Goal: Transaction & Acquisition: Purchase product/service

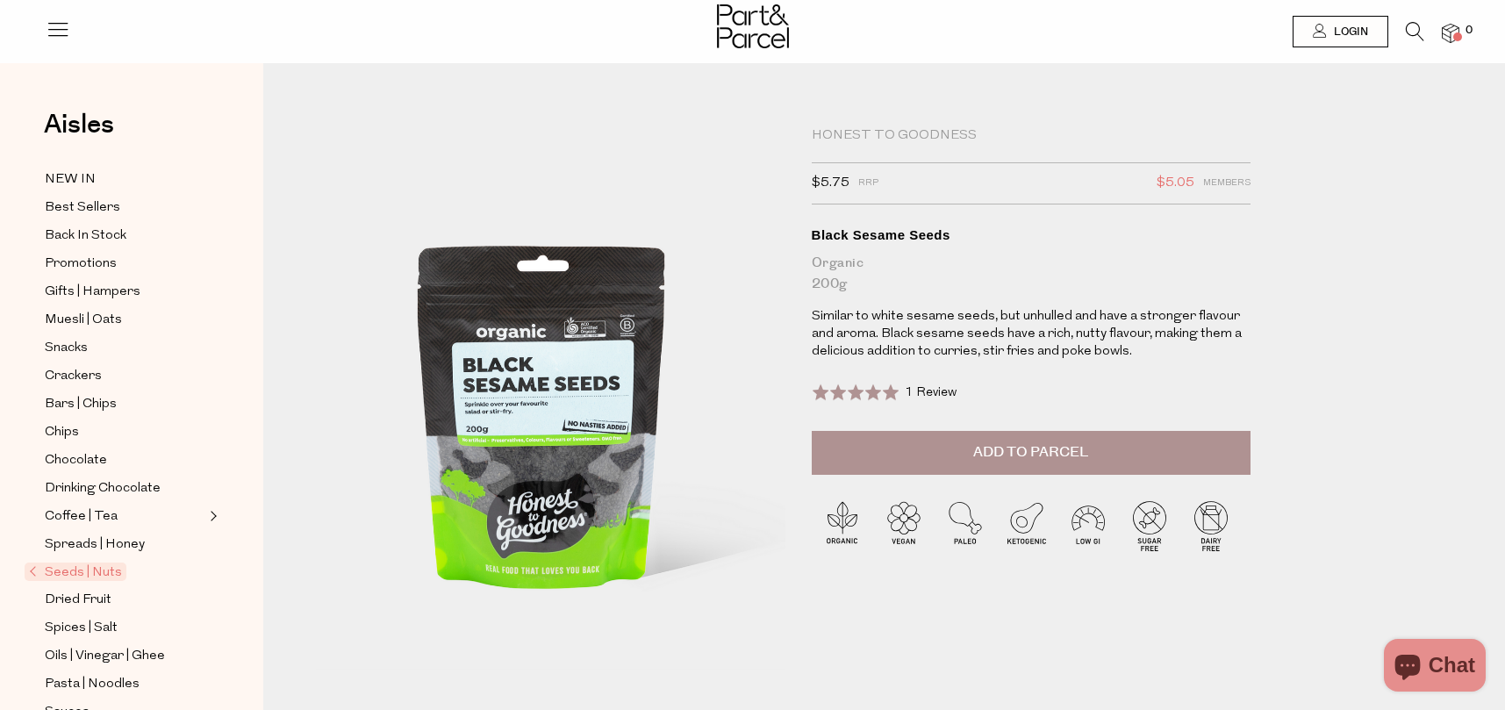
click at [930, 455] on button "Add to Parcel" at bounding box center [1031, 453] width 439 height 44
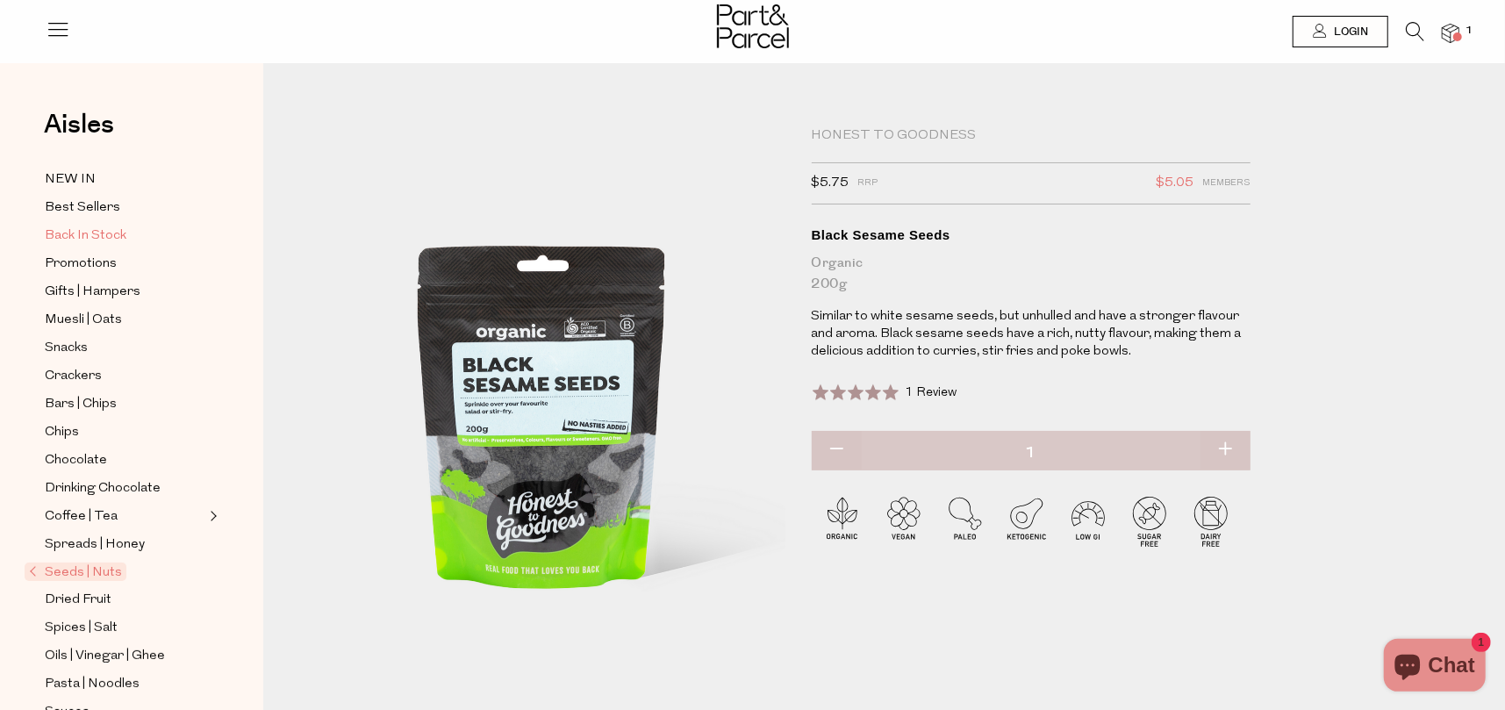
click at [90, 229] on span "Back In Stock" at bounding box center [86, 236] width 82 height 21
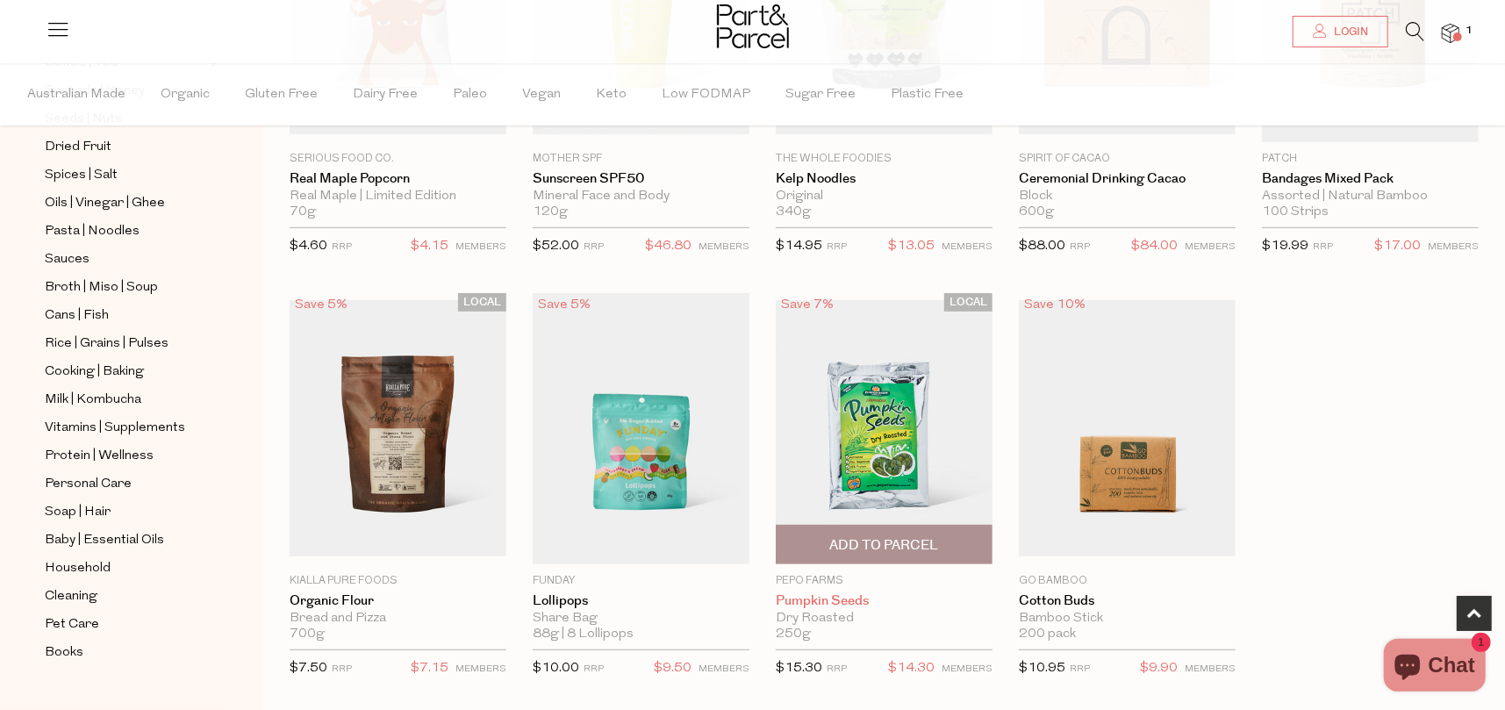
scroll to position [614, 0]
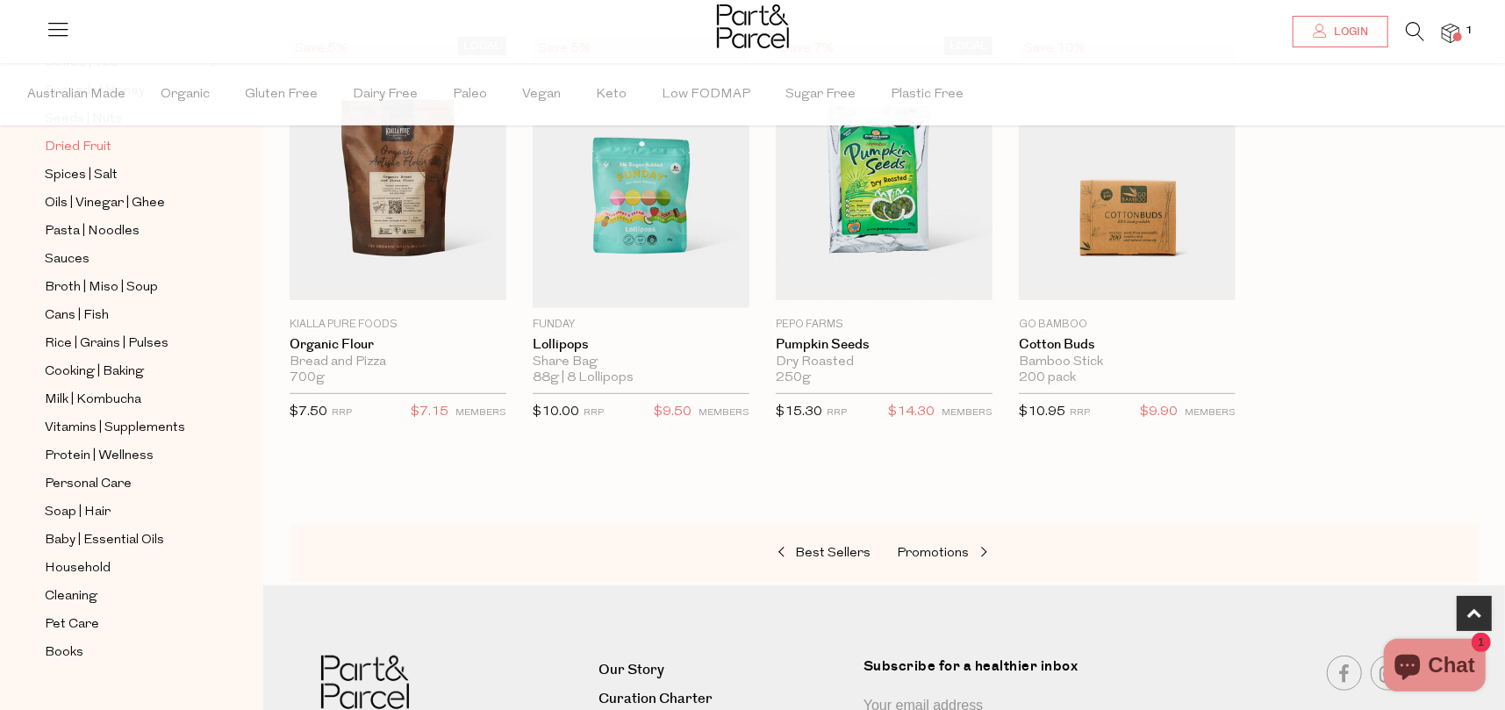
click at [104, 140] on span "Dried Fruit" at bounding box center [78, 147] width 67 height 21
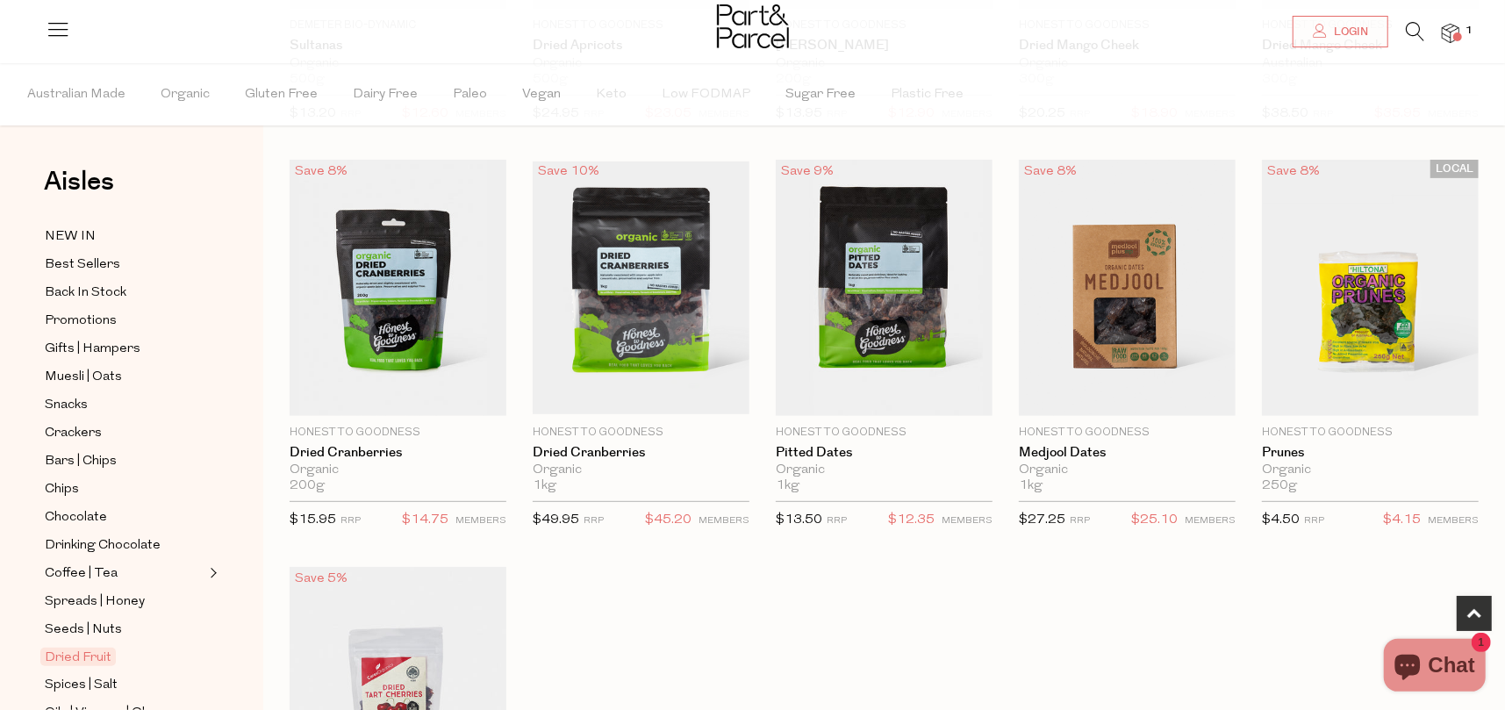
scroll to position [439, 0]
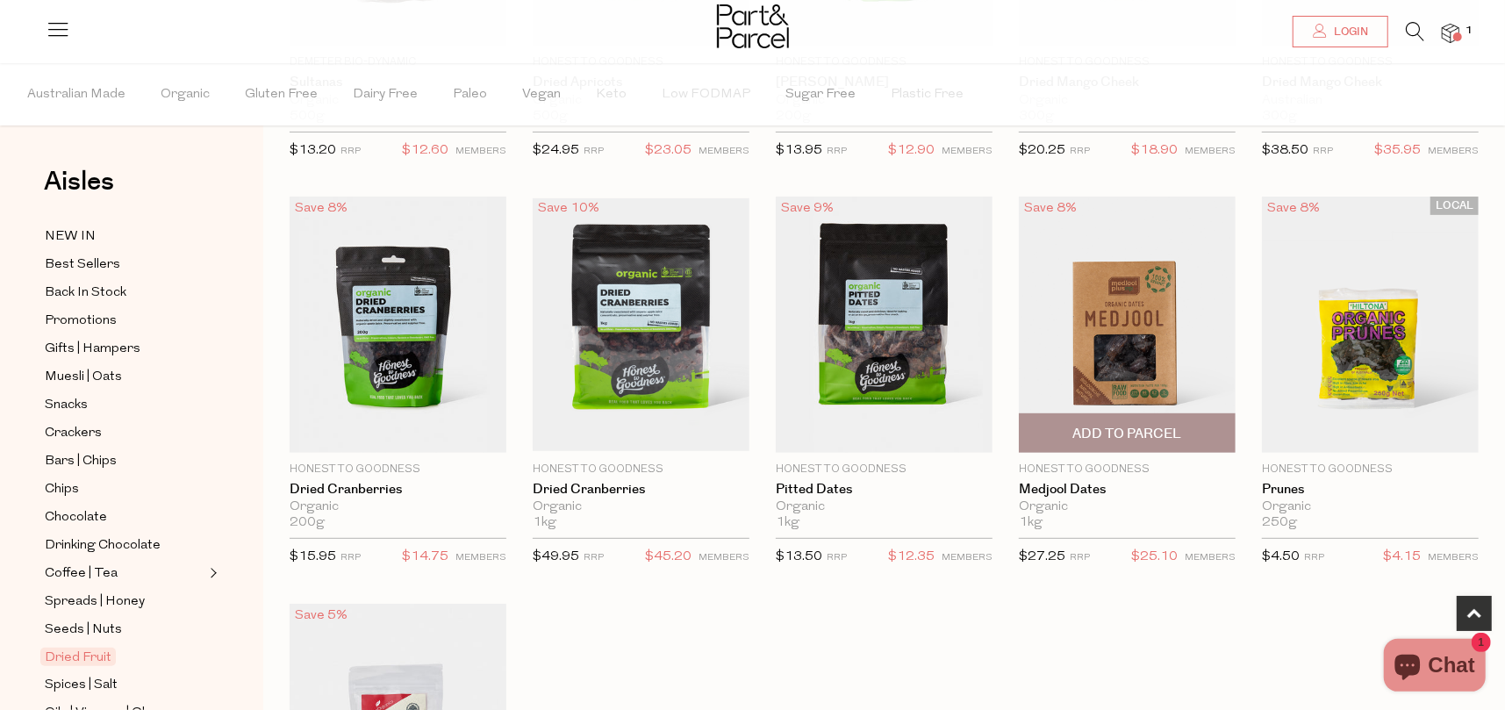
click at [1113, 425] on span "Add To Parcel" at bounding box center [1127, 434] width 109 height 18
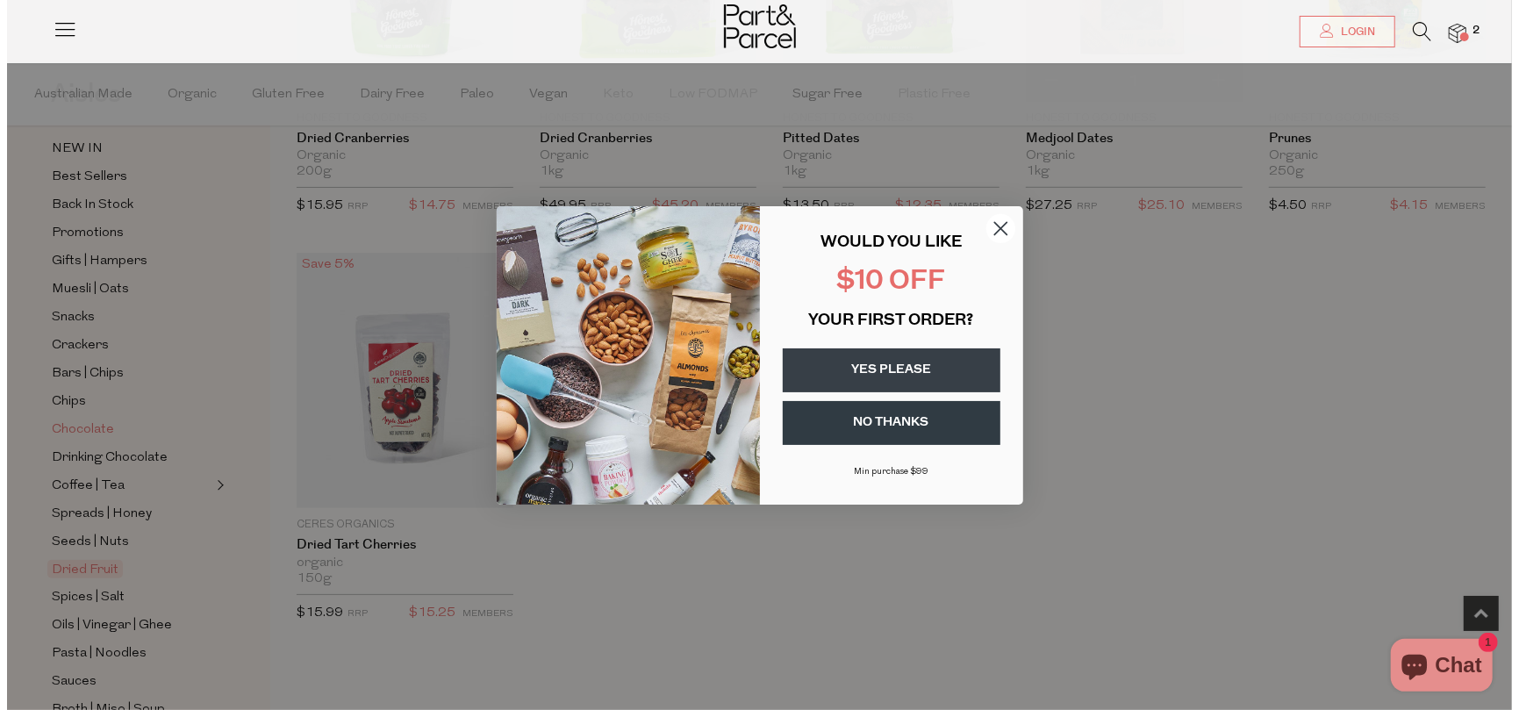
scroll to position [792, 0]
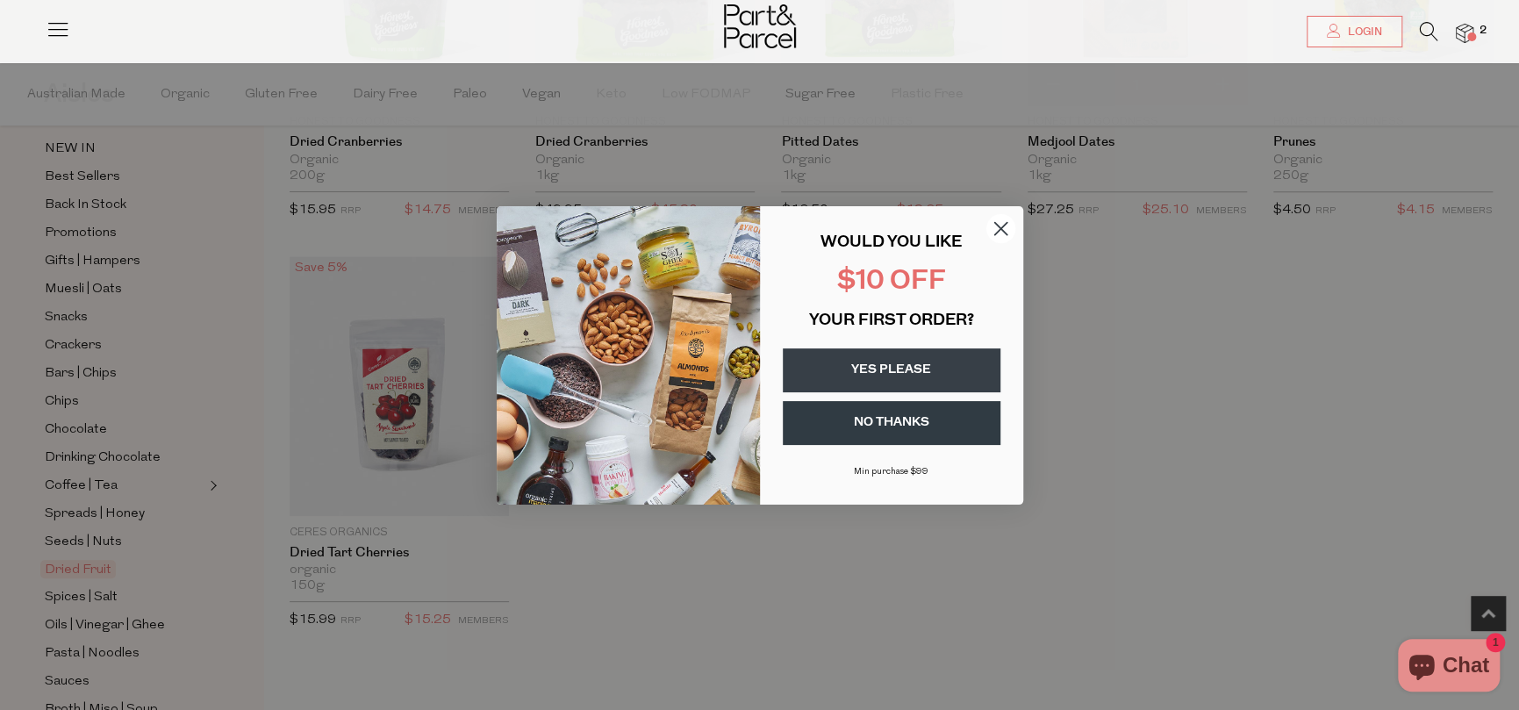
click at [85, 553] on div "Close dialog WOULD YOU LIKE $10 OFF YOUR FIRST ORDER? YES PLEASE NO THANKS Min …" at bounding box center [759, 355] width 1519 height 710
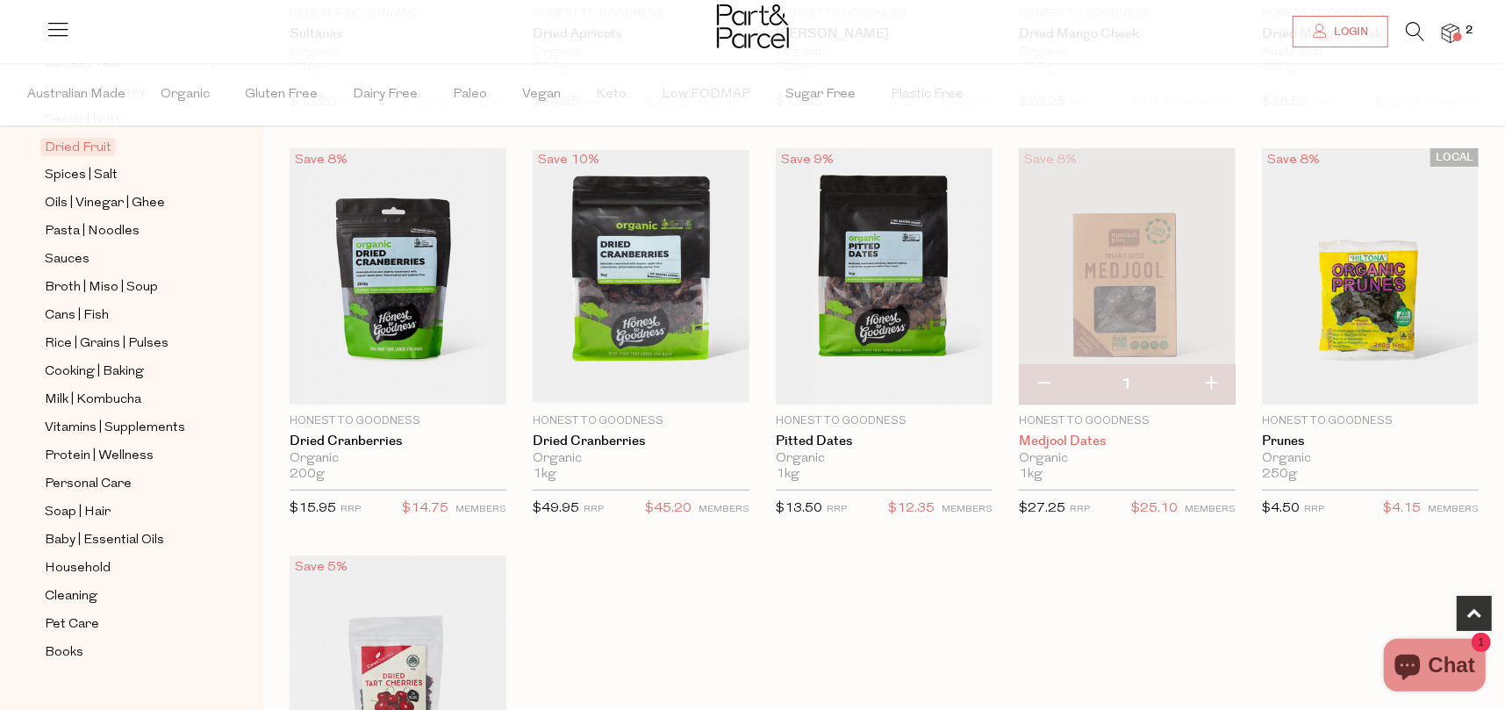
scroll to position [0, 0]
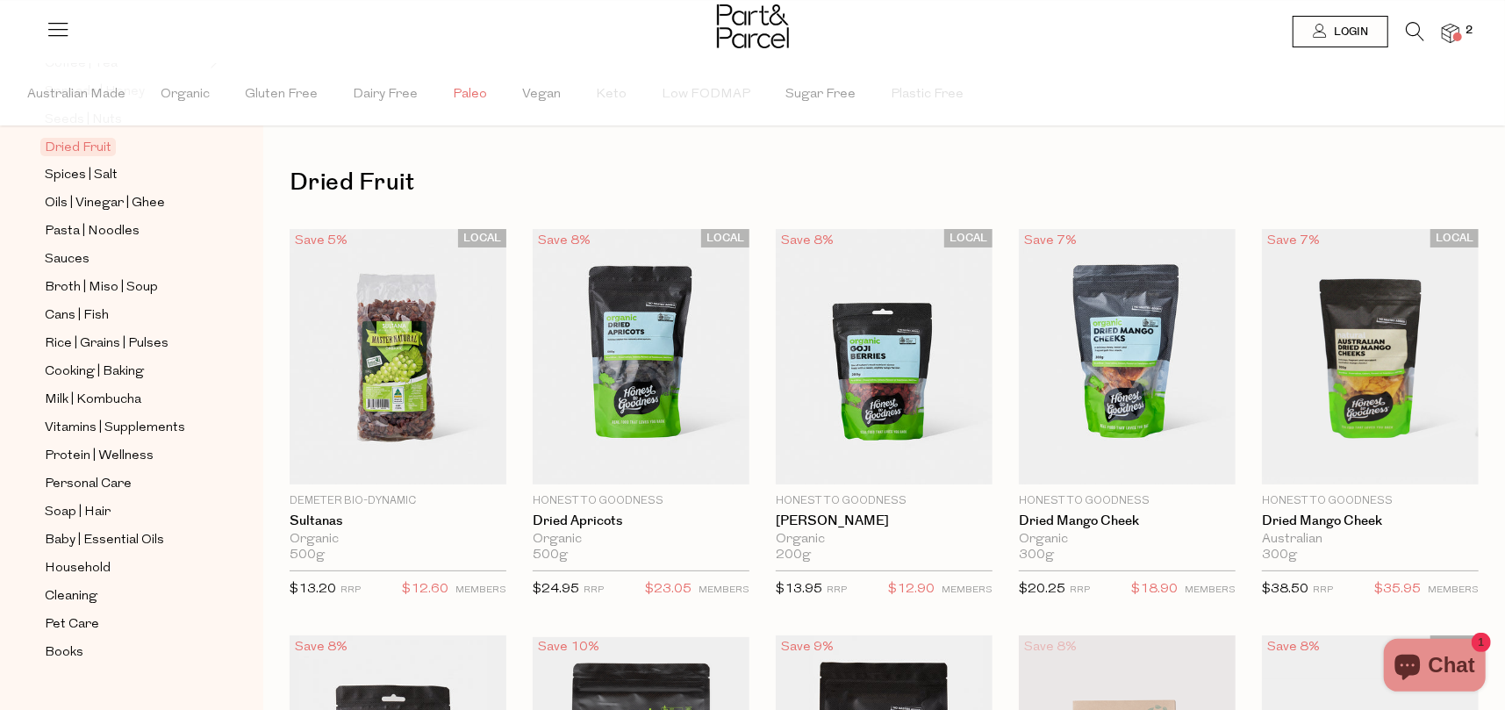
click at [469, 94] on span "Paleo" at bounding box center [470, 94] width 34 height 61
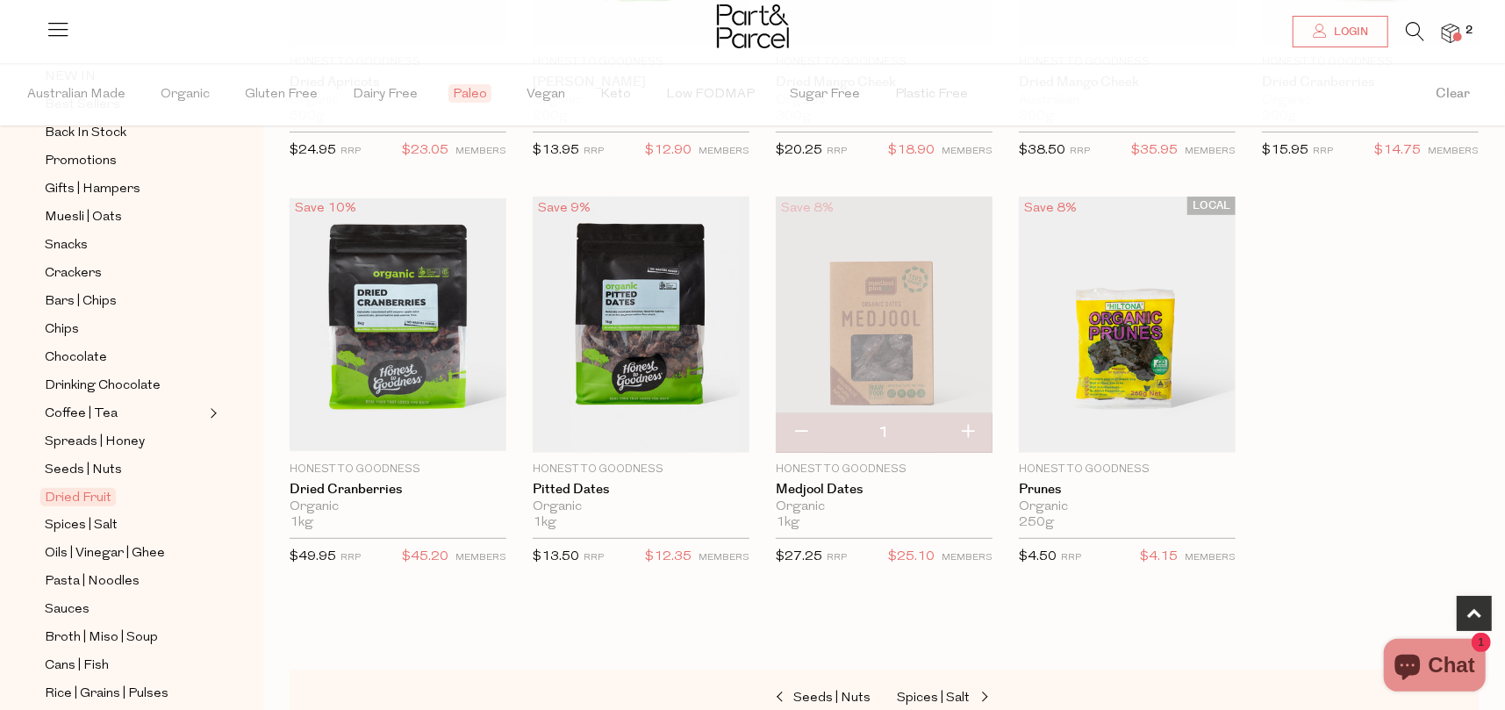
scroll to position [176, 0]
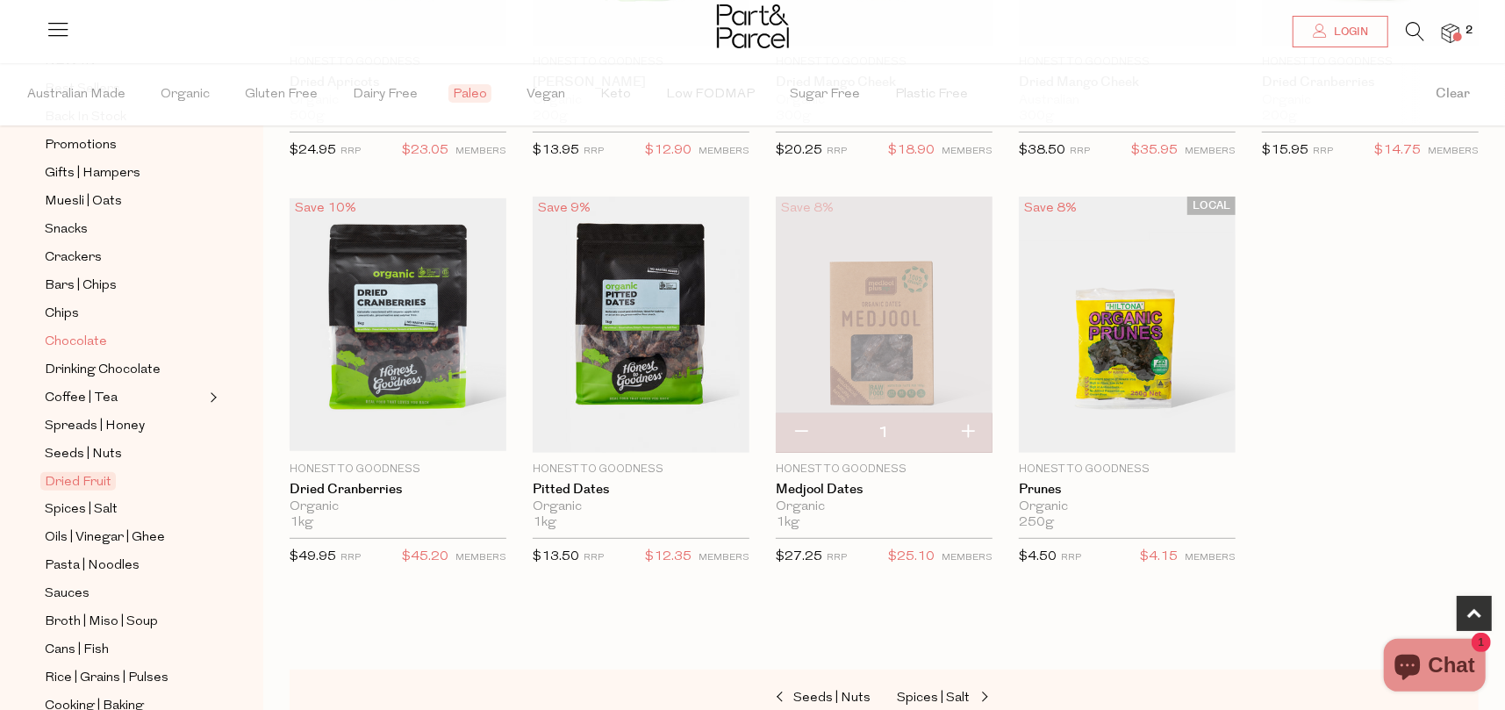
click at [84, 333] on span "Chocolate" at bounding box center [76, 342] width 62 height 21
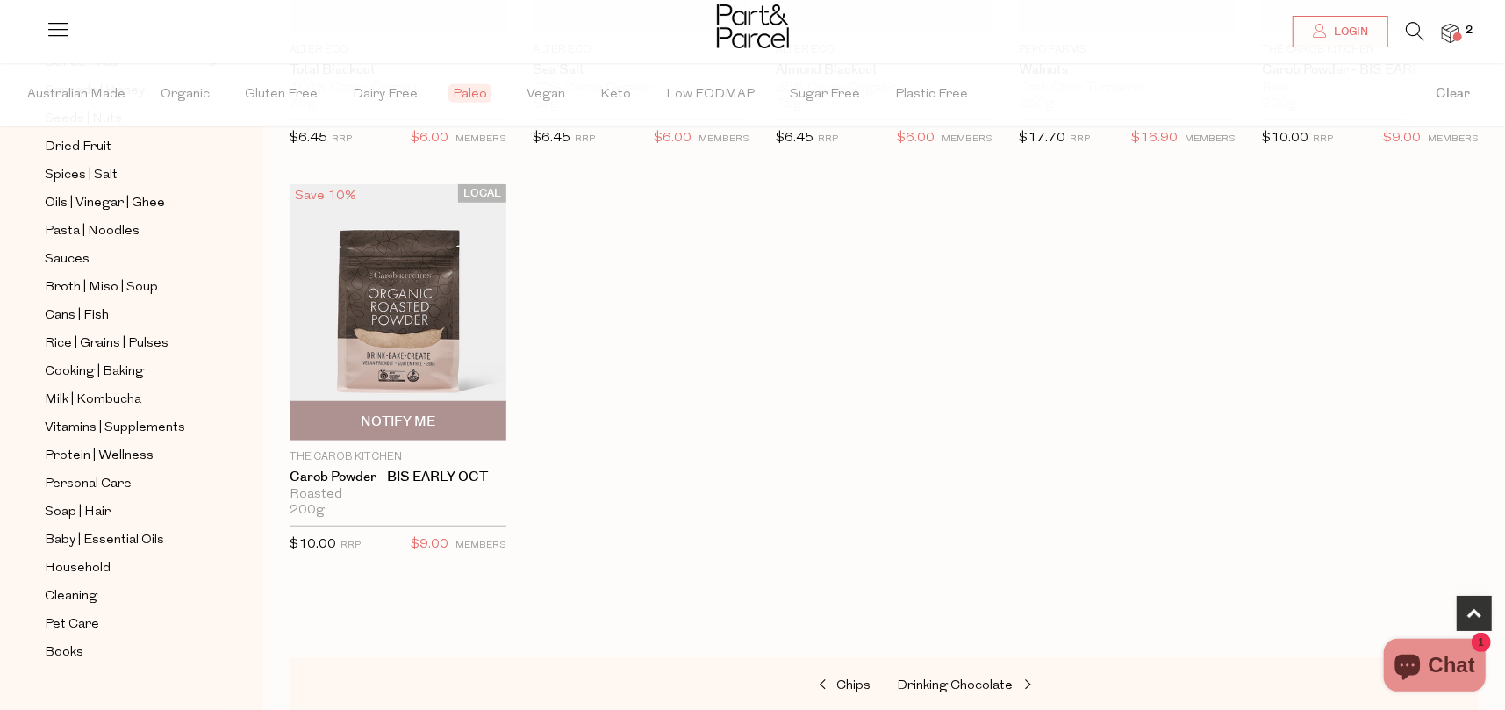
scroll to position [878, 0]
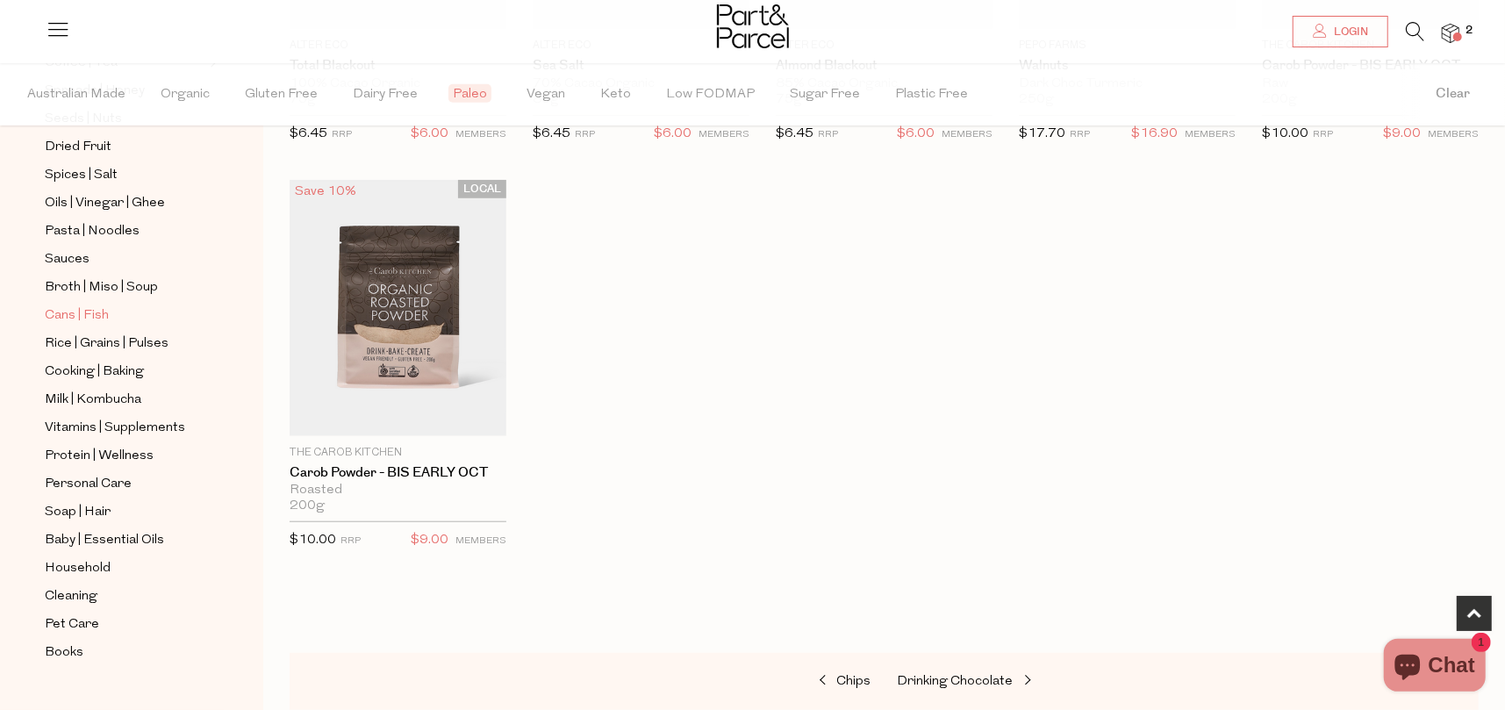
click at [93, 305] on span "Cans | Fish" at bounding box center [77, 315] width 64 height 21
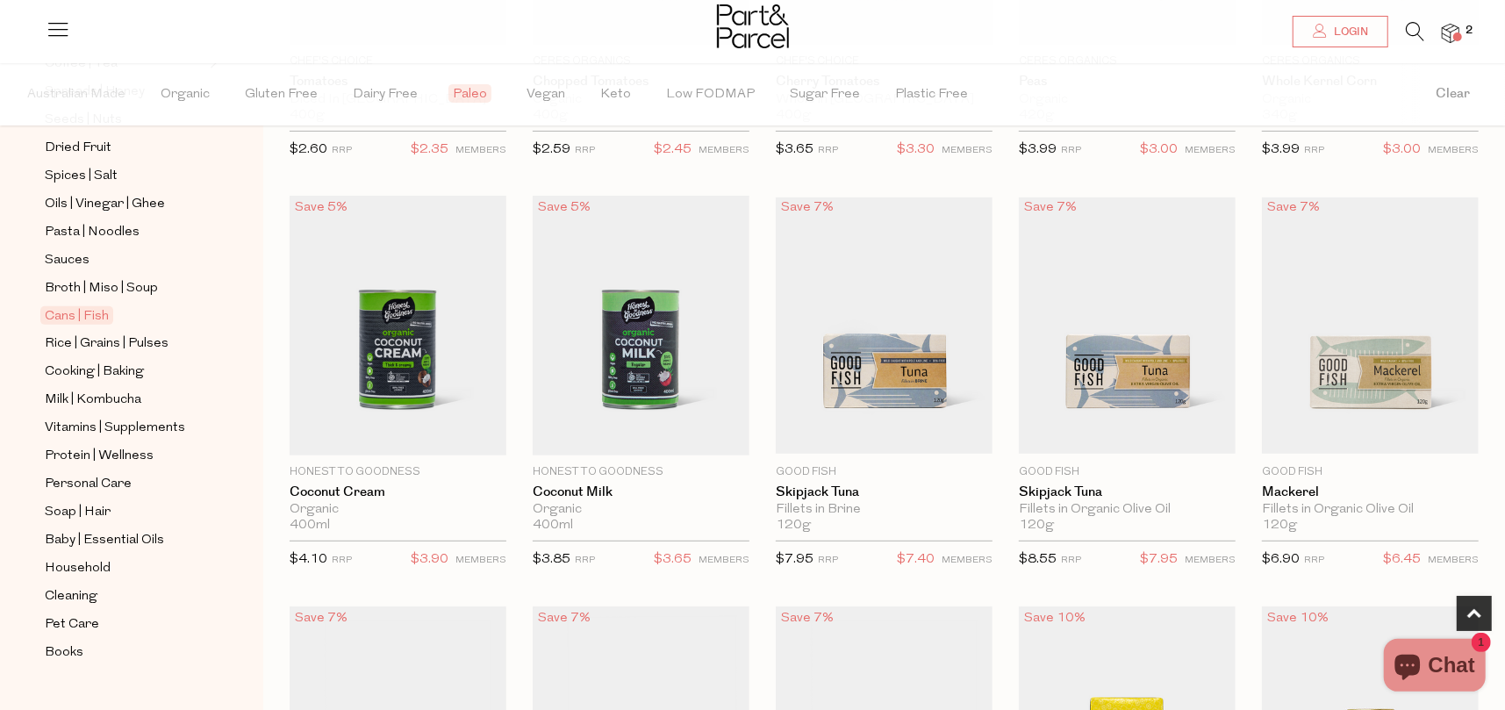
scroll to position [439, 0]
click at [89, 362] on span "Cooking | Baking" at bounding box center [94, 372] width 99 height 21
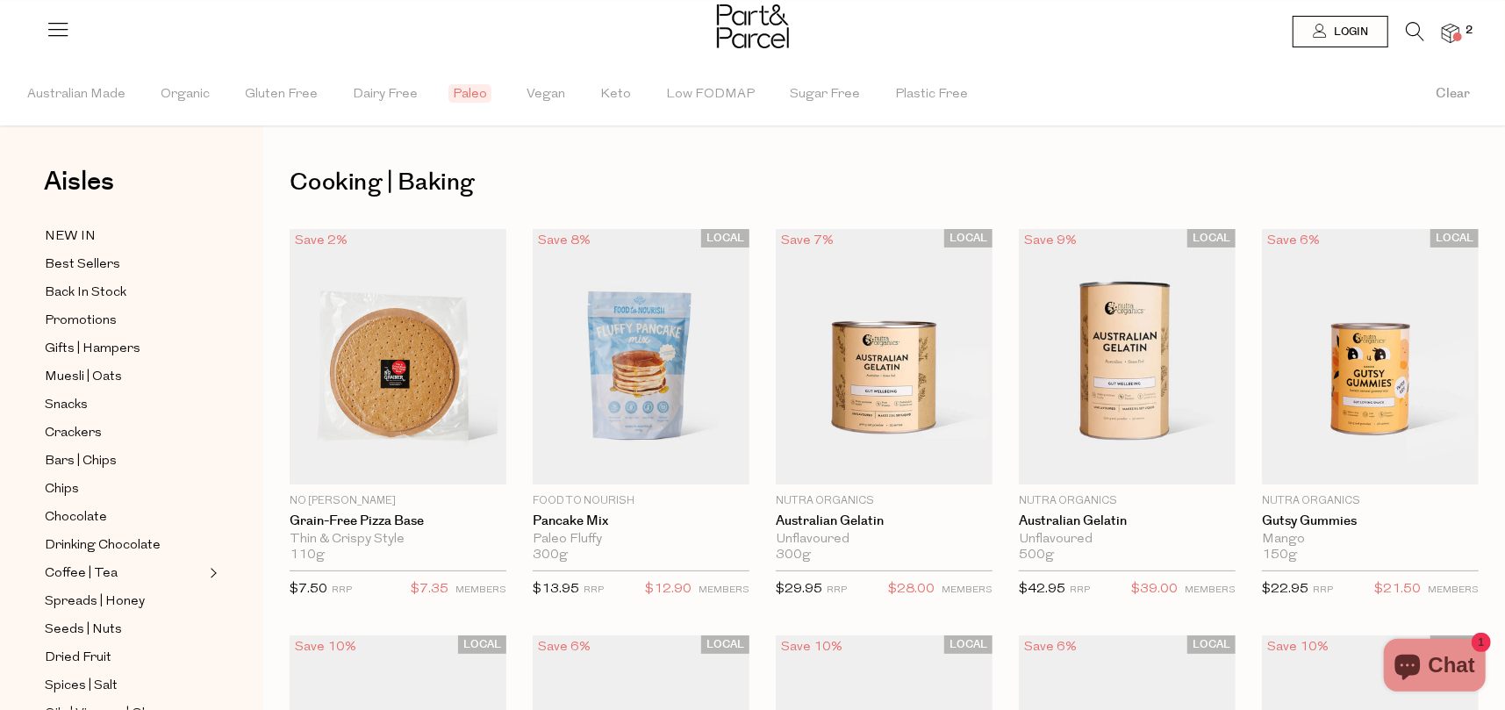
click at [1417, 30] on icon at bounding box center [1415, 31] width 18 height 19
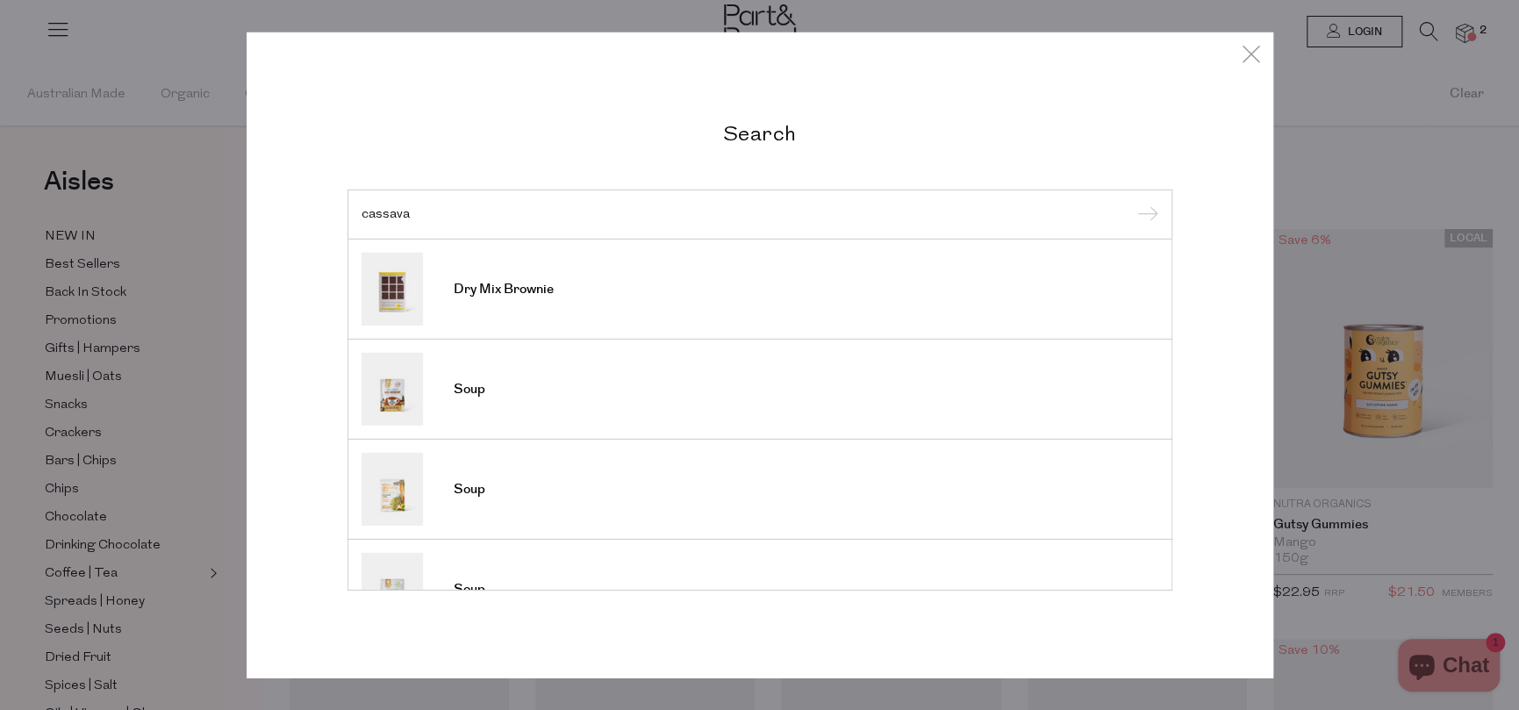
type input "cassava"
click at [1132, 202] on input "submit" at bounding box center [1145, 215] width 26 height 26
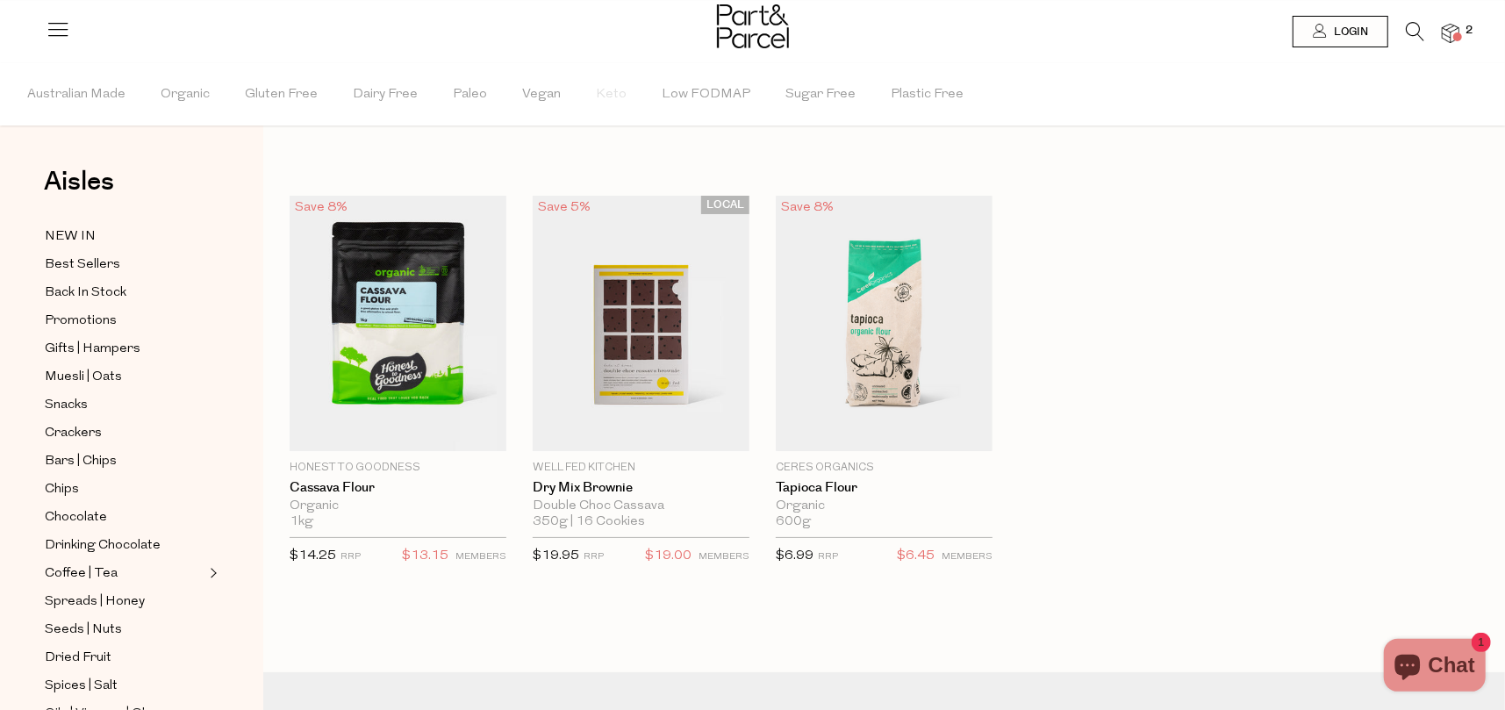
click at [1419, 22] on icon at bounding box center [1415, 31] width 18 height 19
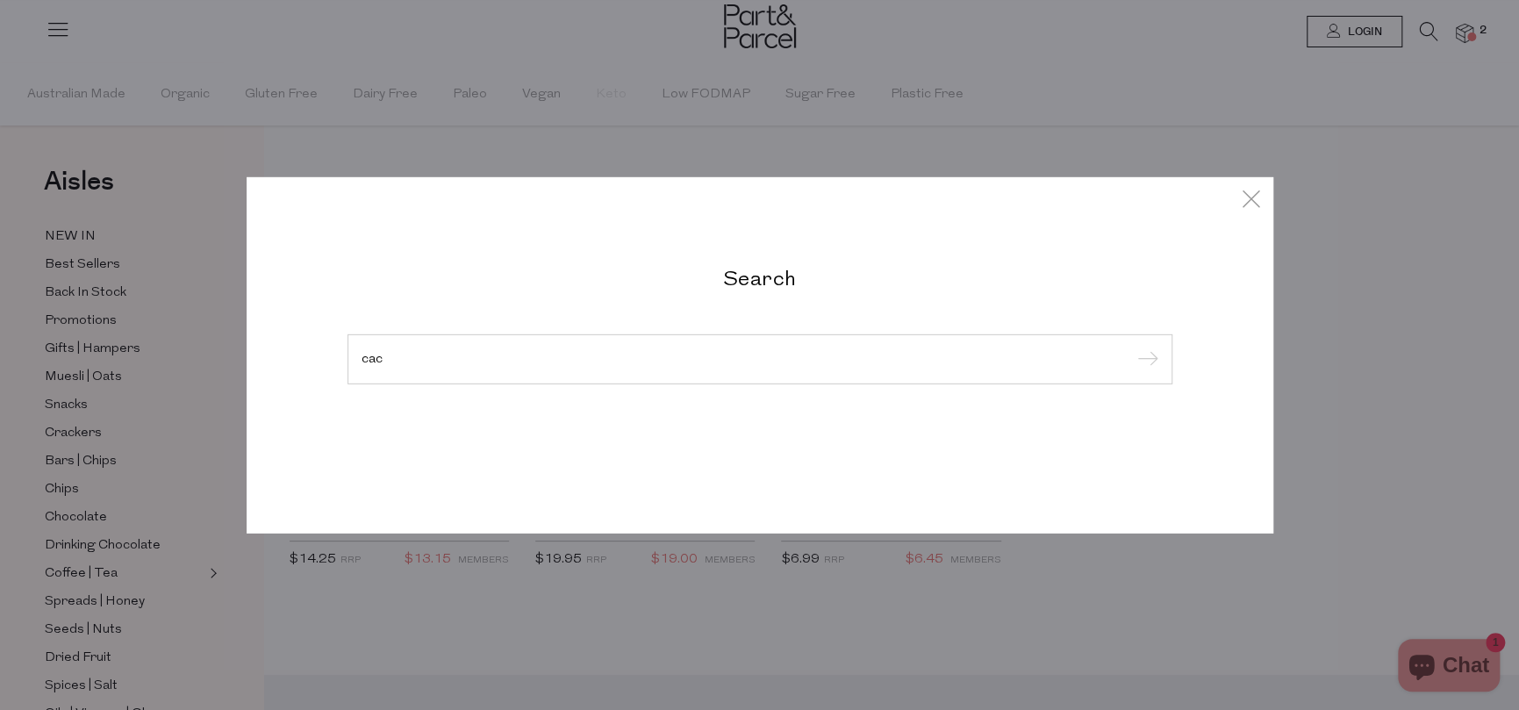
type input "caca"
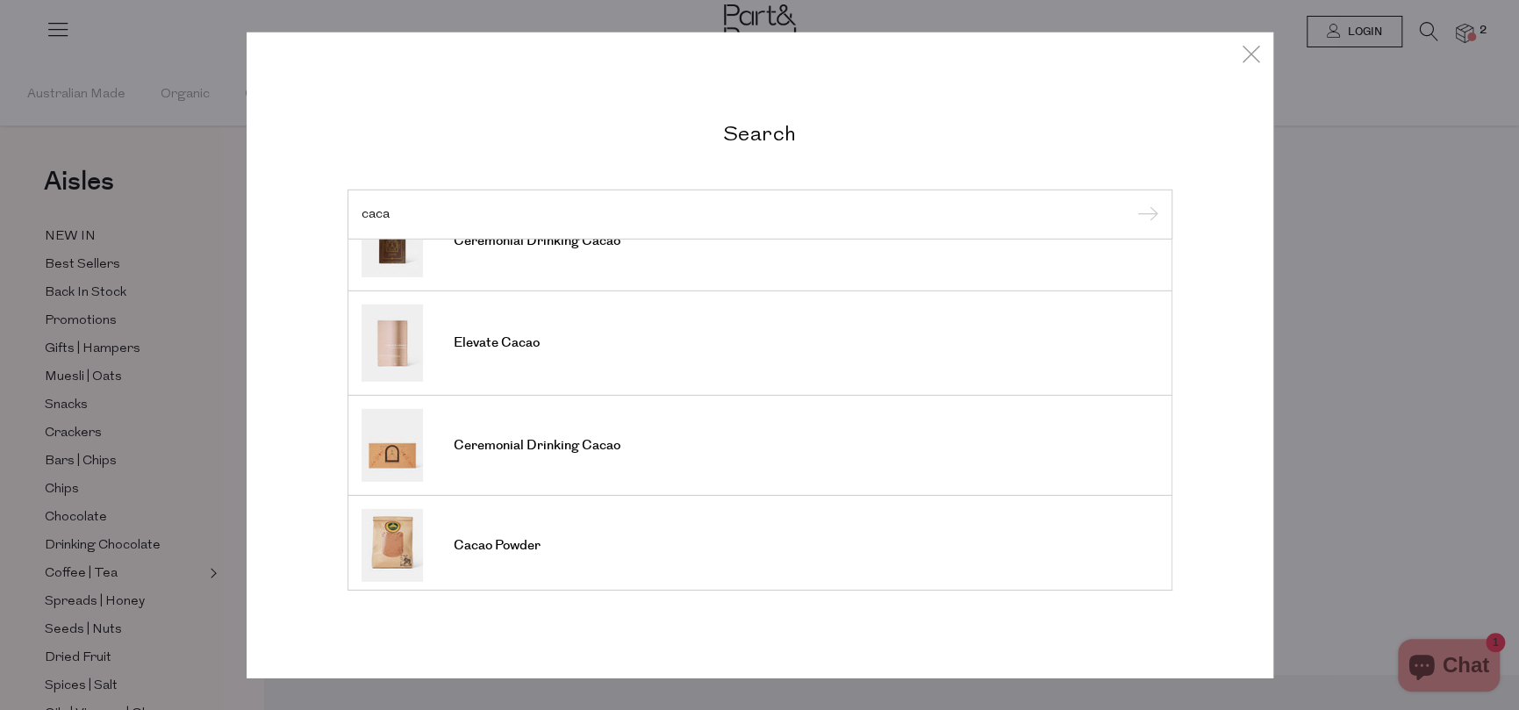
scroll to position [652, 0]
